Goal: Find specific page/section: Find specific page/section

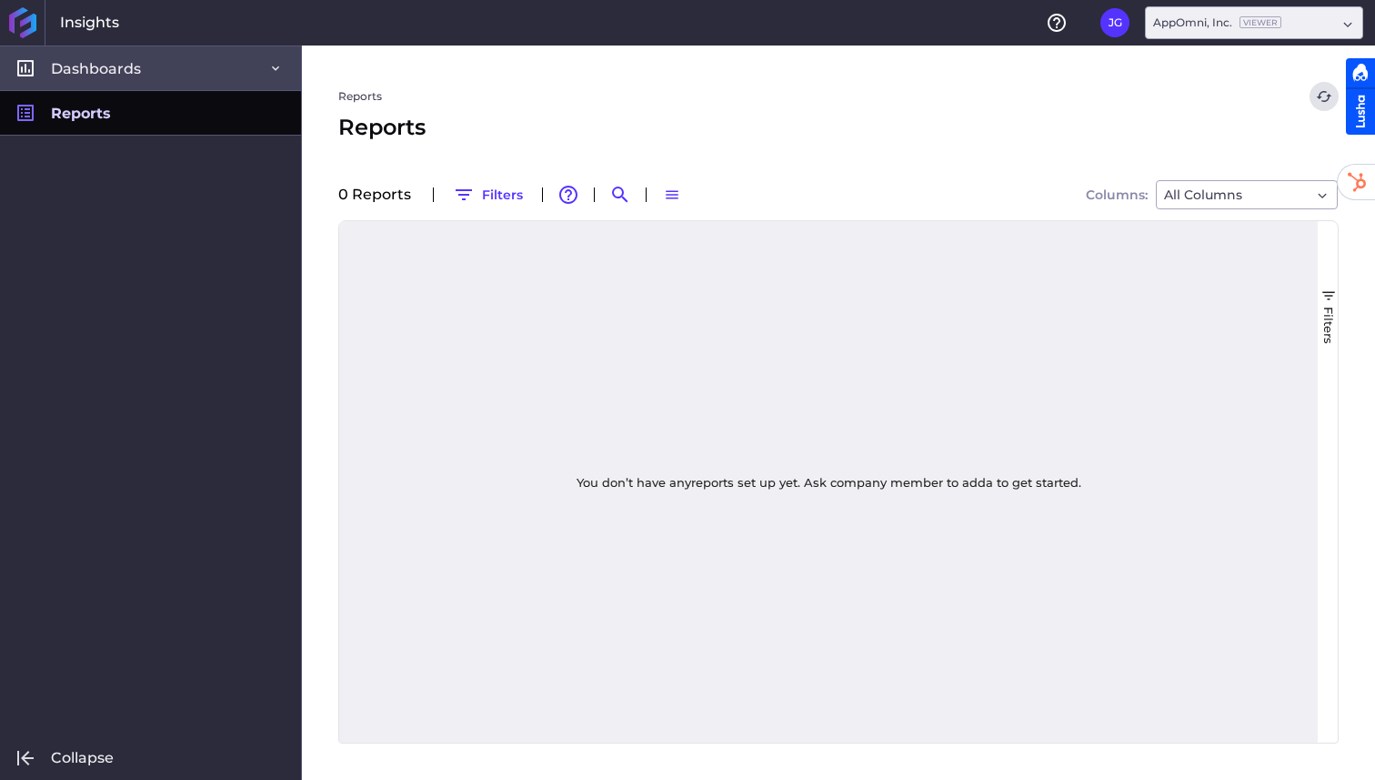
click at [132, 71] on span "Dashboards" at bounding box center [96, 68] width 90 height 19
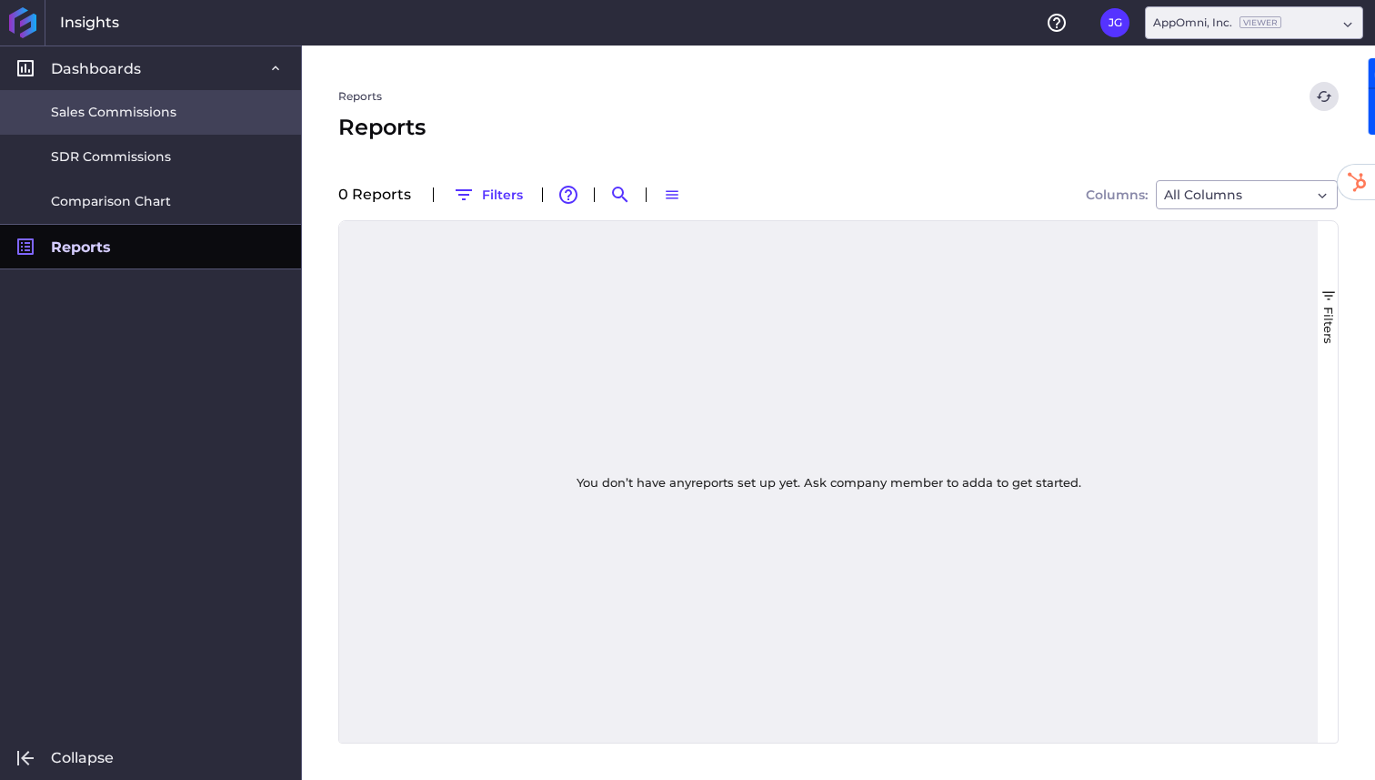
click at [122, 114] on span "Sales Commissions" at bounding box center [114, 112] width 126 height 19
